Goal: Task Accomplishment & Management: Manage account settings

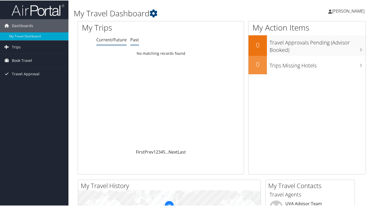
click at [133, 38] on link "Past" at bounding box center [134, 39] width 9 height 6
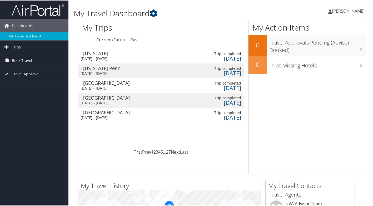
click at [123, 39] on link "Current/Future" at bounding box center [111, 39] width 30 height 6
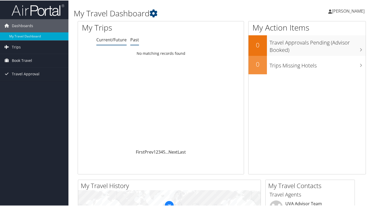
click at [135, 39] on link "Past" at bounding box center [134, 39] width 9 height 6
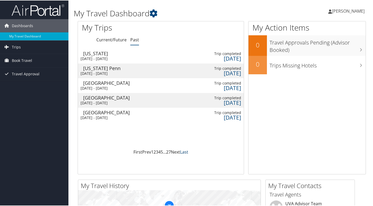
click at [184, 152] on link "Last" at bounding box center [184, 151] width 8 height 6
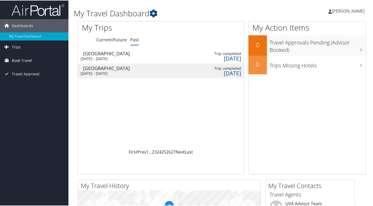
click at [147, 152] on link "1" at bounding box center [147, 151] width 2 height 6
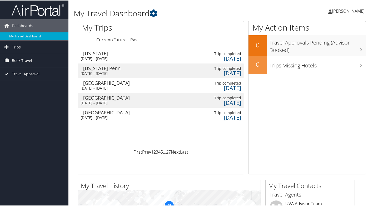
click at [102, 42] on link "Current/Future" at bounding box center [111, 39] width 30 height 6
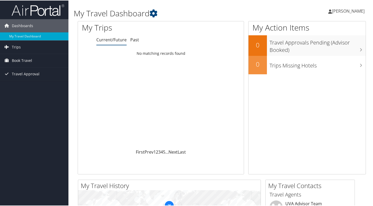
click at [352, 12] on span "[PERSON_NAME]" at bounding box center [348, 11] width 33 height 6
click at [334, 48] on link "View Travel Profile" at bounding box center [334, 46] width 59 height 9
click at [339, 12] on span "[PERSON_NAME]" at bounding box center [348, 11] width 33 height 6
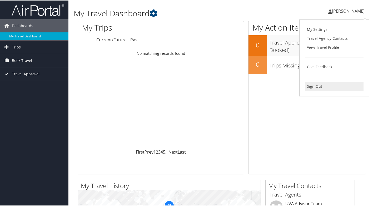
click at [312, 88] on link "Sign Out" at bounding box center [334, 85] width 59 height 9
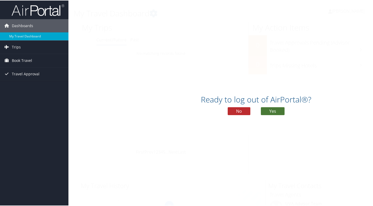
click at [272, 113] on button "Yes" at bounding box center [273, 111] width 24 height 8
